Goal: Transaction & Acquisition: Purchase product/service

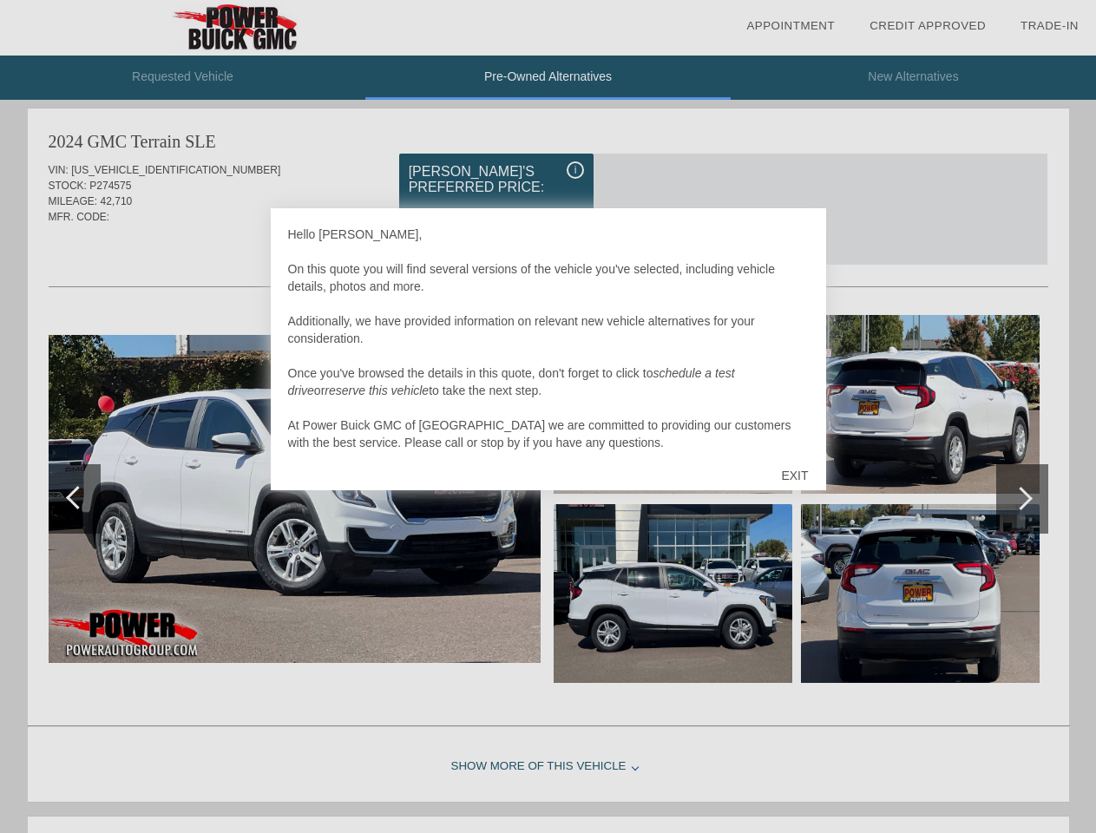
scroll to position [5, 0]
